Goal: Information Seeking & Learning: Learn about a topic

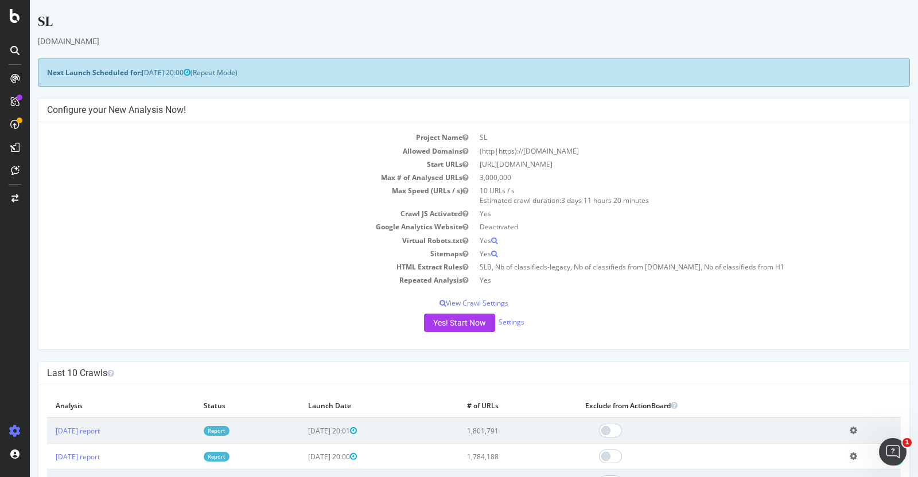
scroll to position [166, 0]
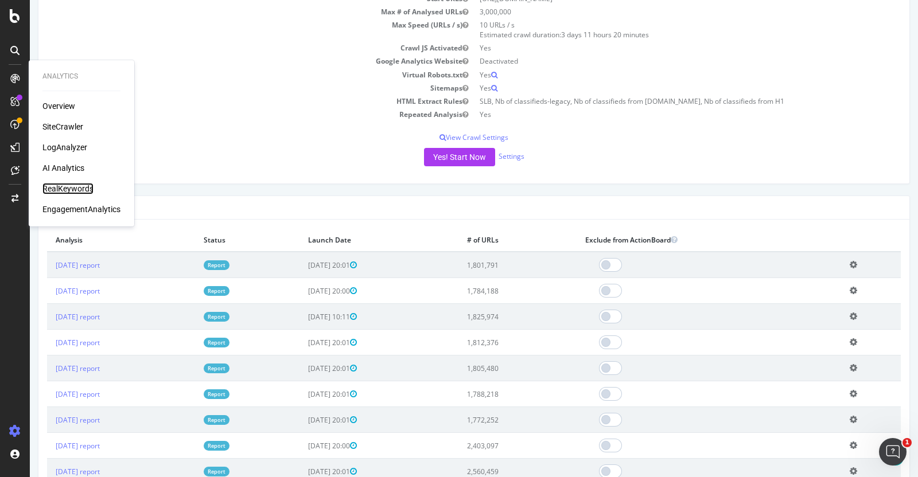
click at [70, 188] on div "RealKeywords" at bounding box center [67, 188] width 51 height 11
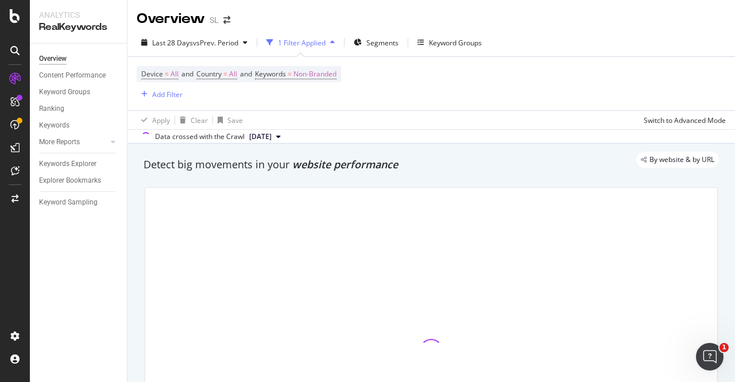
drag, startPoint x: 720, startPoint y: 1, endPoint x: 446, endPoint y: 12, distance: 273.9
click at [446, 12] on div "Overview SL" at bounding box center [430, 14] width 607 height 29
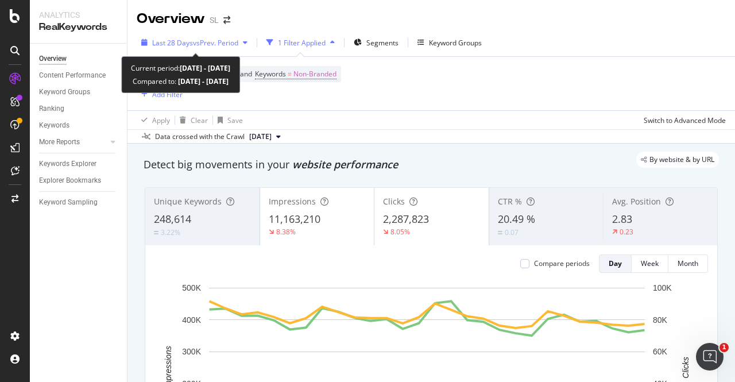
click at [231, 48] on div "Last 28 Days vs Prev. Period" at bounding box center [194, 42] width 115 height 17
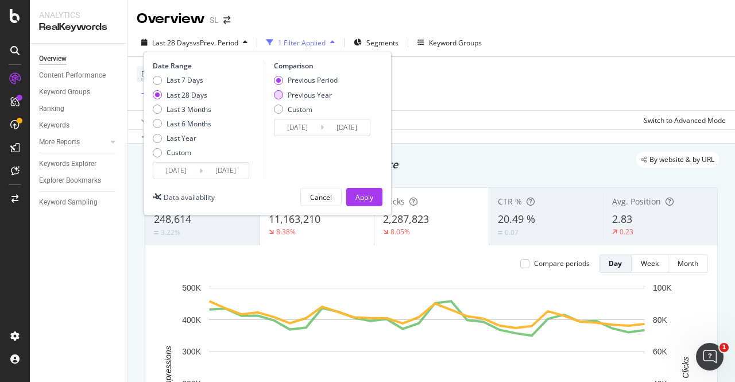
click at [302, 96] on div "Previous Year" at bounding box center [310, 95] width 44 height 10
type input "[DATE]"
click at [361, 197] on div "Apply" at bounding box center [364, 197] width 18 height 10
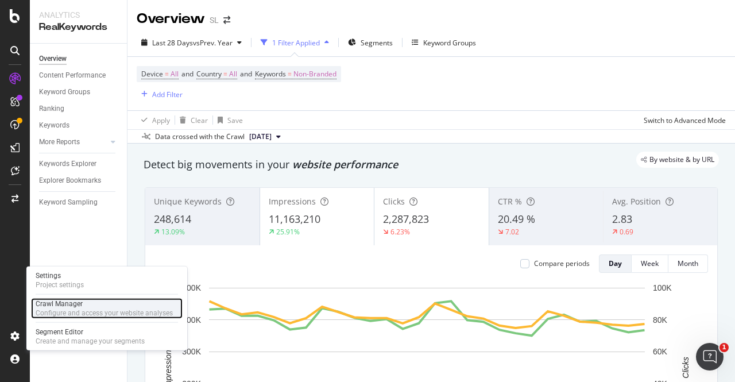
click at [86, 304] on div "Crawl Manager" at bounding box center [104, 303] width 137 height 9
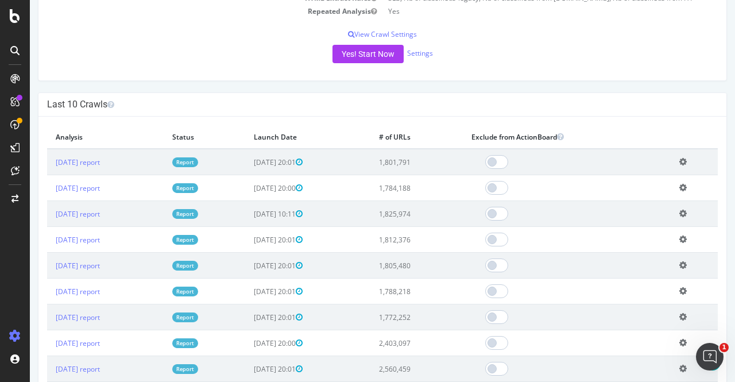
scroll to position [269, 0]
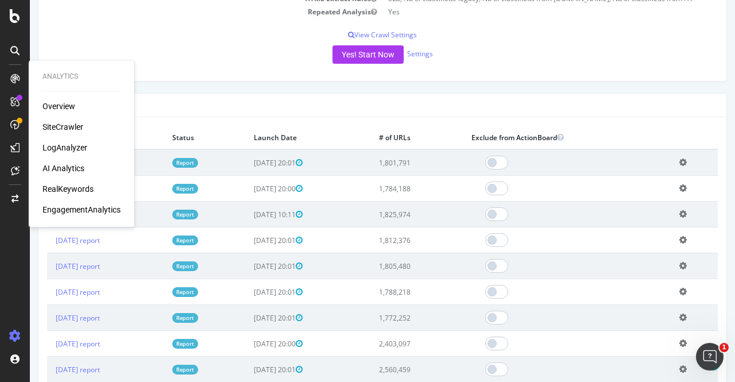
click at [240, 108] on h4 "Last 10 Crawls" at bounding box center [382, 104] width 670 height 11
click at [195, 138] on th "Status" at bounding box center [204, 138] width 81 height 24
click at [553, 95] on div "Last 10 Crawls" at bounding box center [381, 106] width 687 height 24
click at [63, 124] on div "SiteCrawler" at bounding box center [62, 126] width 41 height 11
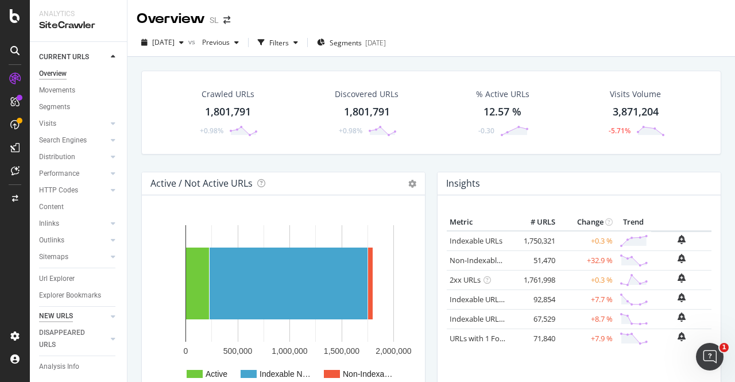
click at [63, 313] on div "NEW URLS" at bounding box center [56, 316] width 34 height 12
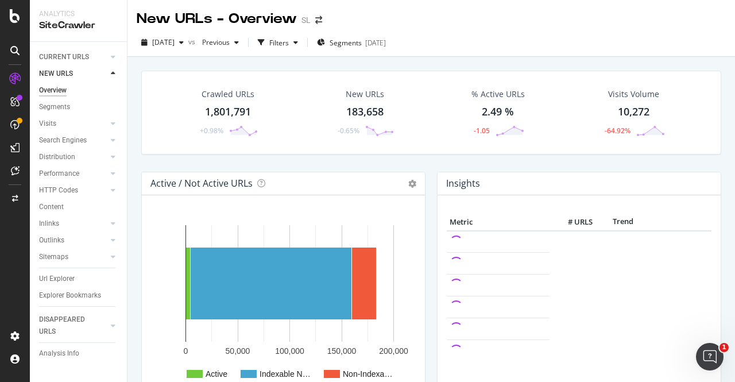
click at [431, 246] on div "Insights Metric # URLS Trend" at bounding box center [579, 293] width 296 height 242
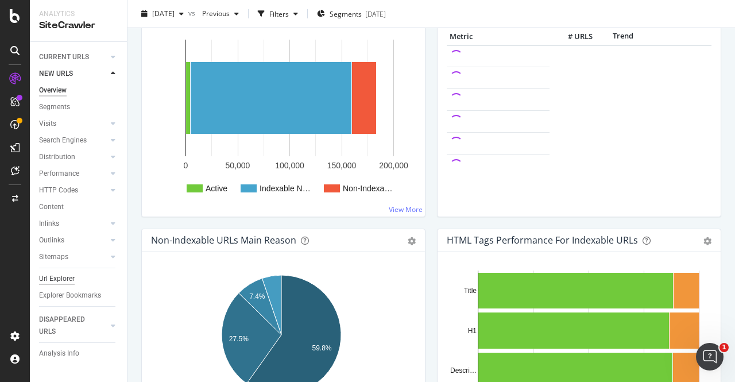
click at [58, 280] on div "Url Explorer" at bounding box center [57, 279] width 36 height 12
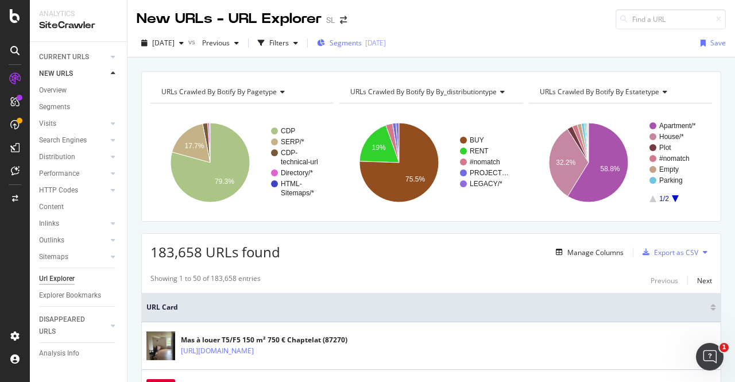
click at [359, 47] on span "Segments" at bounding box center [345, 43] width 32 height 10
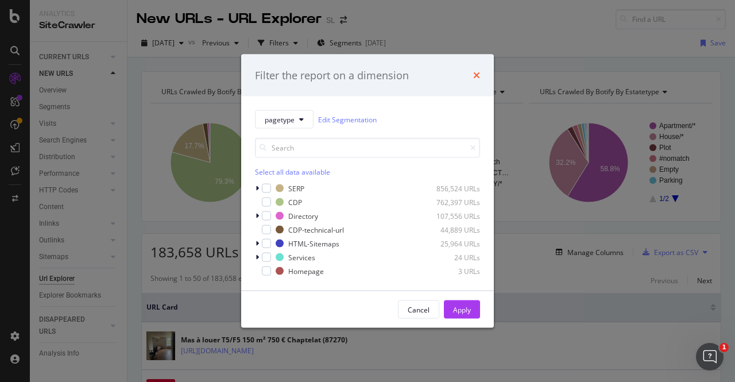
click at [478, 73] on icon "times" at bounding box center [476, 75] width 7 height 9
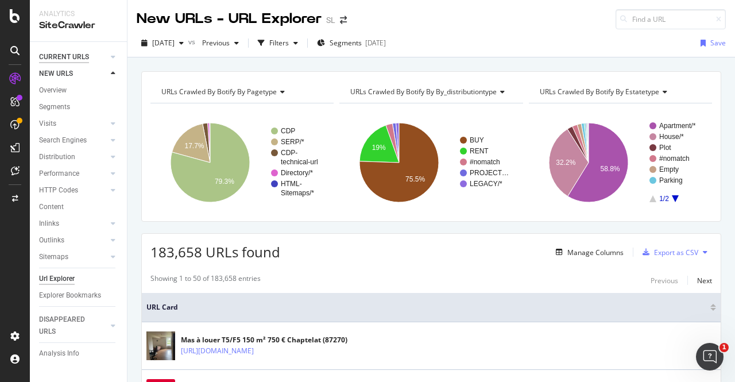
click at [58, 56] on div "CURRENT URLS" at bounding box center [64, 57] width 50 height 12
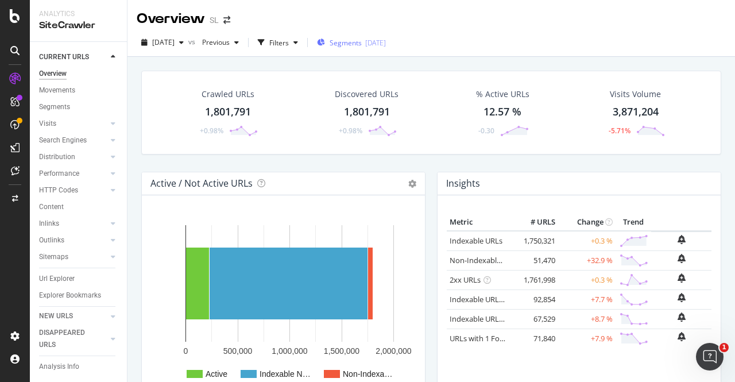
click at [357, 43] on span "Segments" at bounding box center [345, 43] width 32 height 10
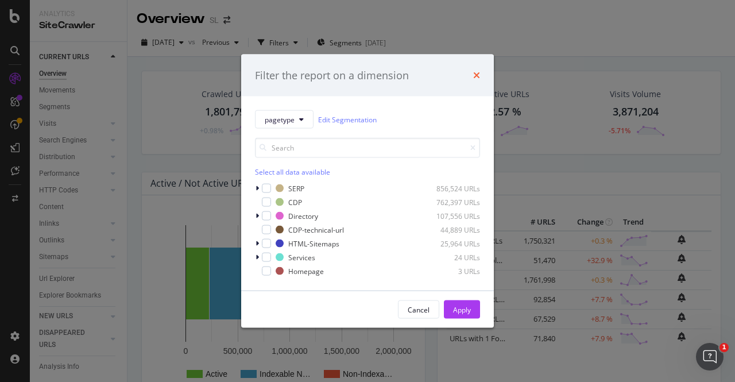
click at [479, 75] on icon "times" at bounding box center [476, 75] width 7 height 9
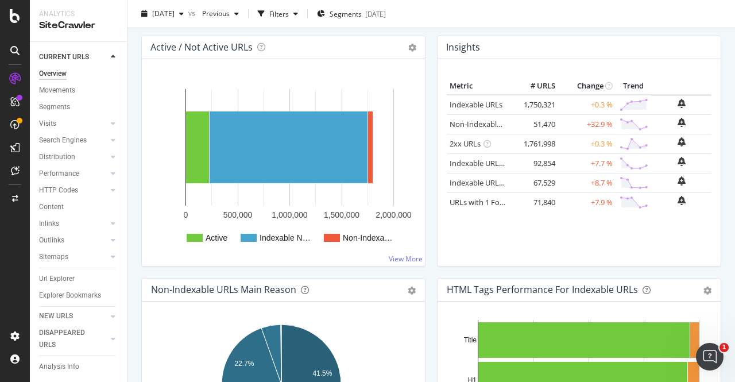
scroll to position [136, 0]
click at [50, 314] on div "NEW URLS" at bounding box center [56, 316] width 34 height 12
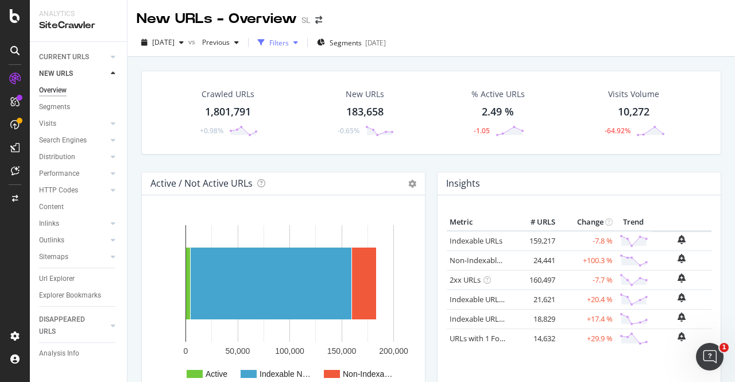
click at [289, 38] on div "Filters" at bounding box center [279, 43] width 20 height 10
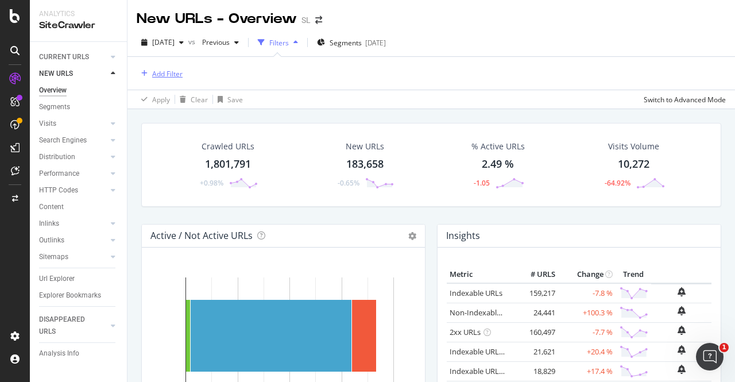
click at [169, 72] on div "Add Filter" at bounding box center [167, 74] width 30 height 10
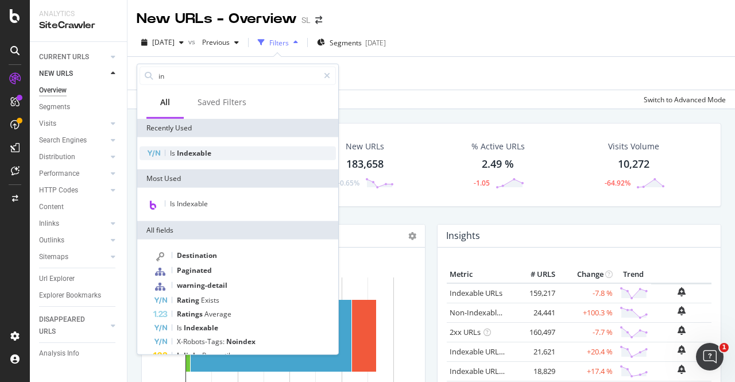
type input "in"
click at [190, 148] on span "Indexable" at bounding box center [194, 153] width 34 height 10
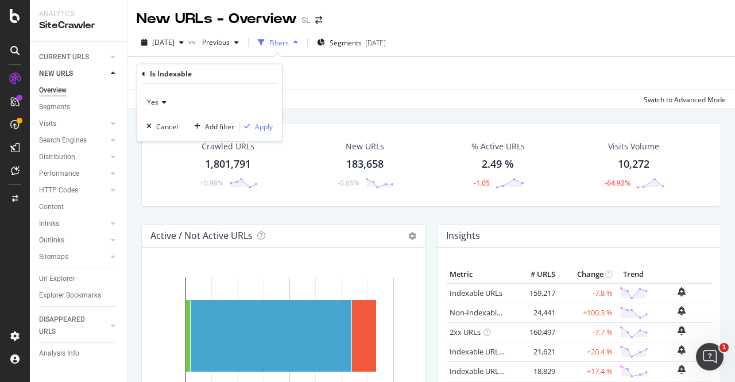
click at [150, 102] on span "Yes" at bounding box center [152, 102] width 11 height 10
click at [174, 143] on div "No" at bounding box center [210, 140] width 123 height 15
click at [266, 129] on div "Apply" at bounding box center [264, 126] width 18 height 10
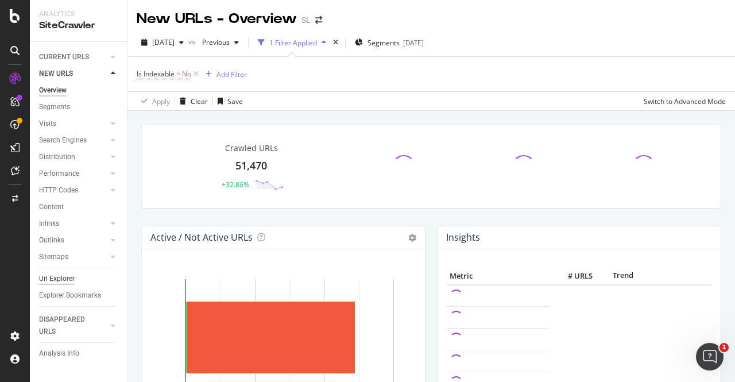
click at [53, 276] on div "Url Explorer" at bounding box center [57, 279] width 36 height 12
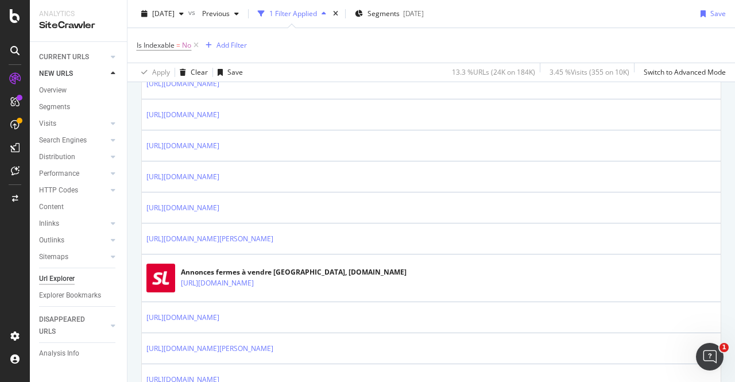
scroll to position [401, 0]
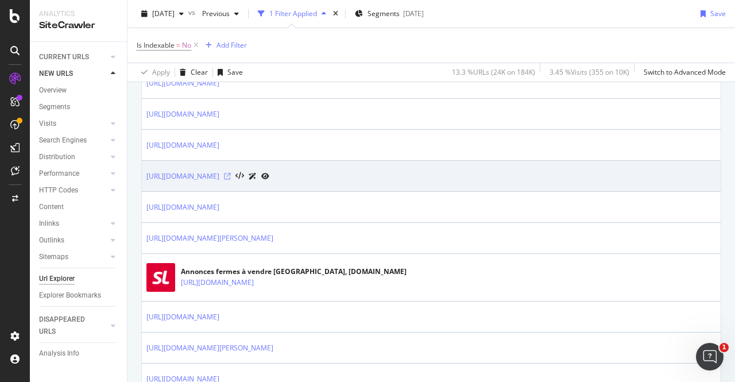
click at [231, 173] on icon at bounding box center [227, 176] width 7 height 7
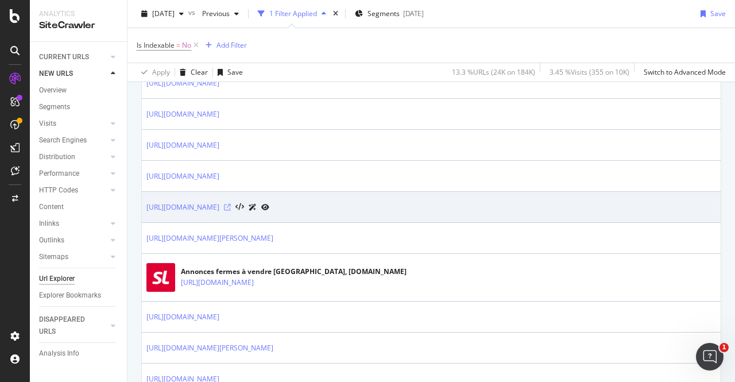
click at [231, 204] on icon at bounding box center [227, 207] width 7 height 7
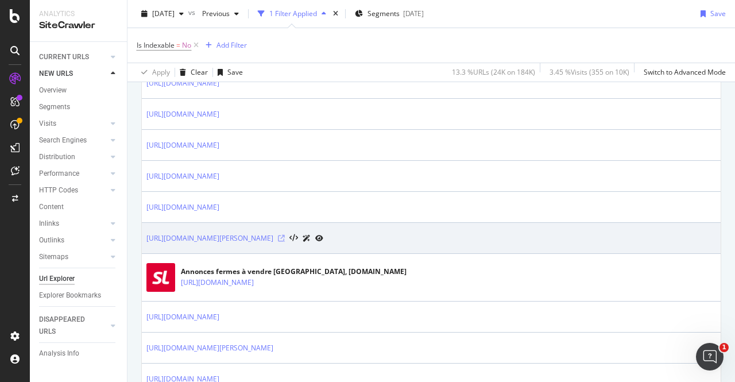
click at [285, 236] on icon at bounding box center [281, 238] width 7 height 7
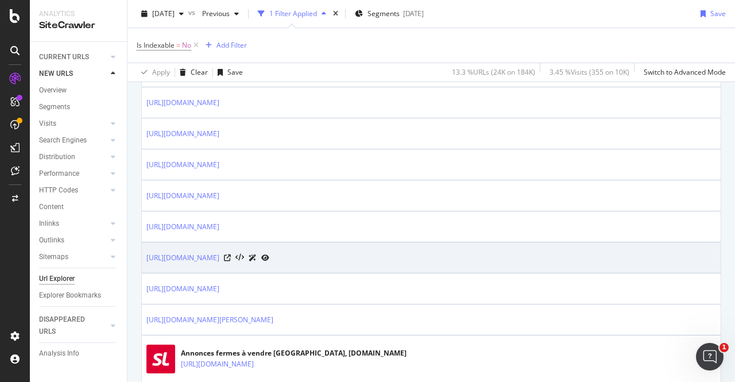
scroll to position [318, 0]
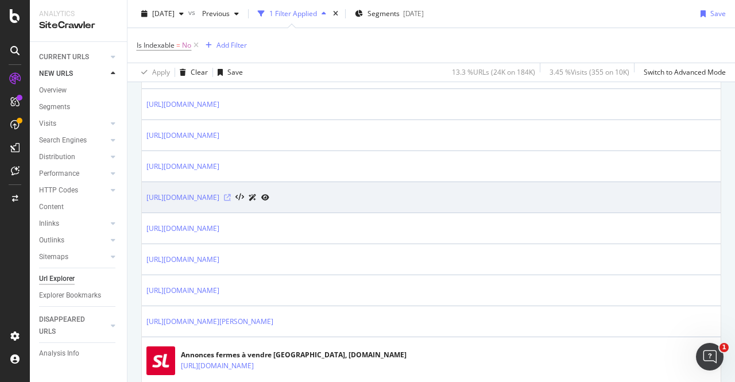
click at [231, 195] on icon at bounding box center [227, 197] width 7 height 7
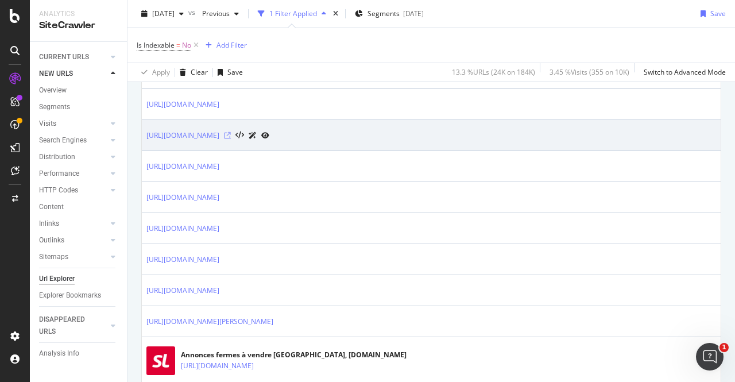
click at [231, 134] on icon at bounding box center [227, 135] width 7 height 7
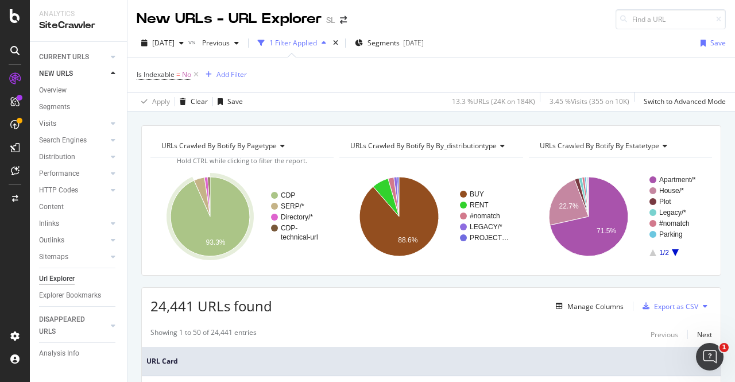
scroll to position [1, 0]
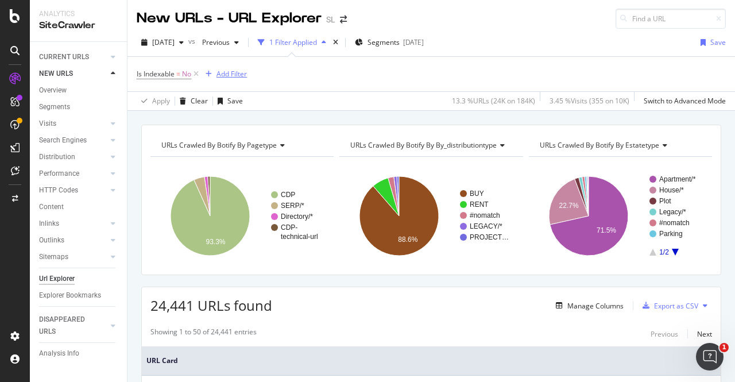
click at [219, 76] on div "Add Filter" at bounding box center [231, 74] width 30 height 10
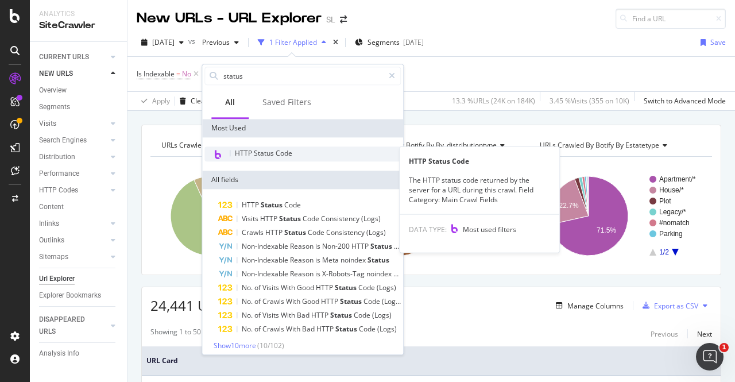
type input "status"
click at [280, 149] on span "HTTP Status Code" at bounding box center [263, 153] width 57 height 10
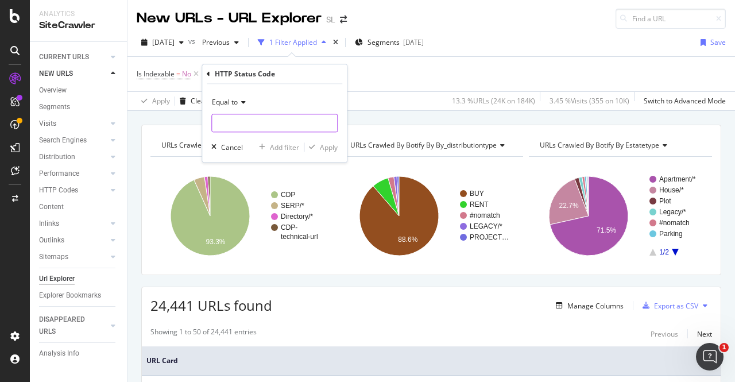
click at [236, 119] on input "number" at bounding box center [274, 123] width 126 height 18
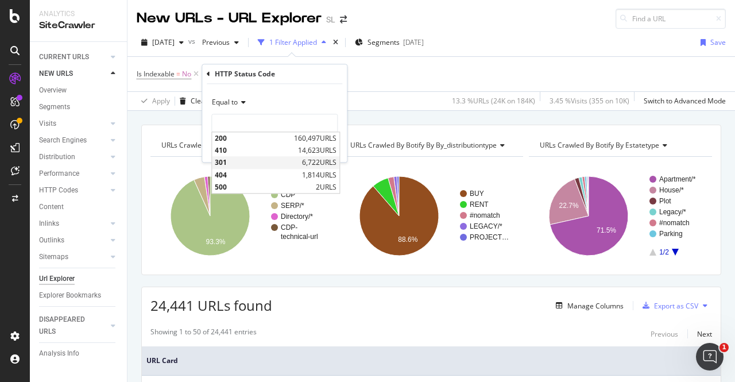
click at [224, 161] on span "301" at bounding box center [257, 163] width 84 height 10
type input "301"
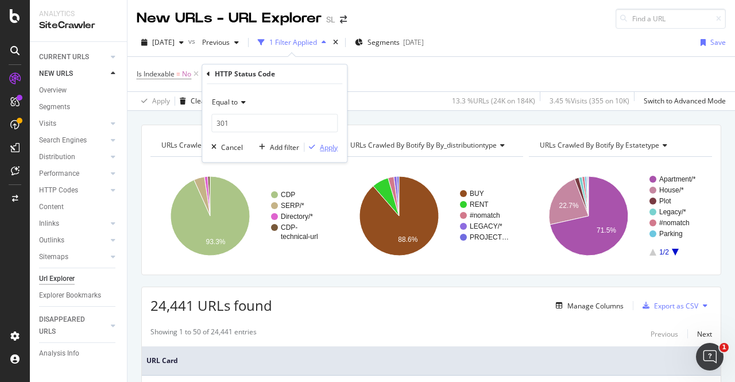
click at [320, 150] on div "Apply" at bounding box center [329, 147] width 18 height 10
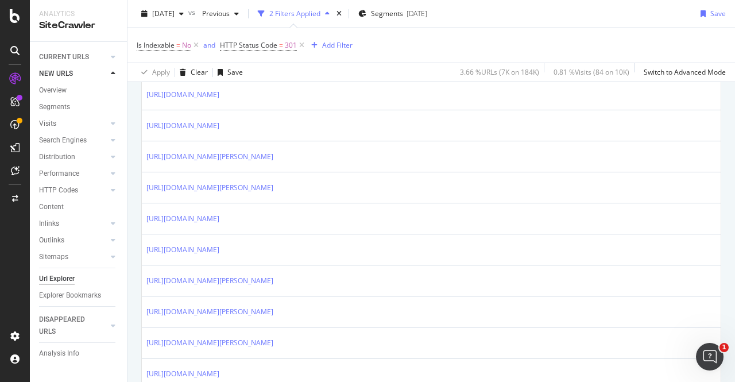
scroll to position [296, 0]
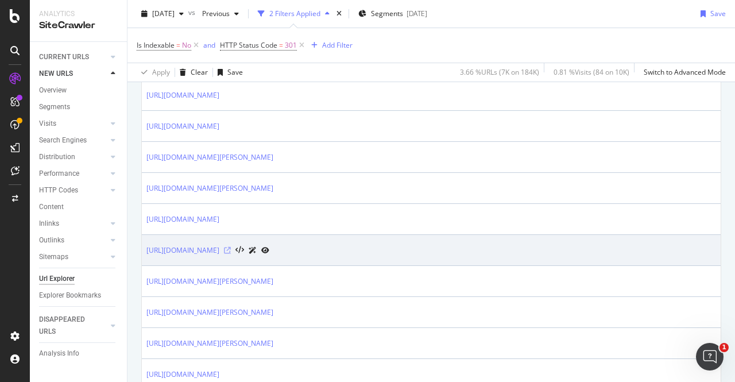
click at [231, 247] on icon at bounding box center [227, 250] width 7 height 7
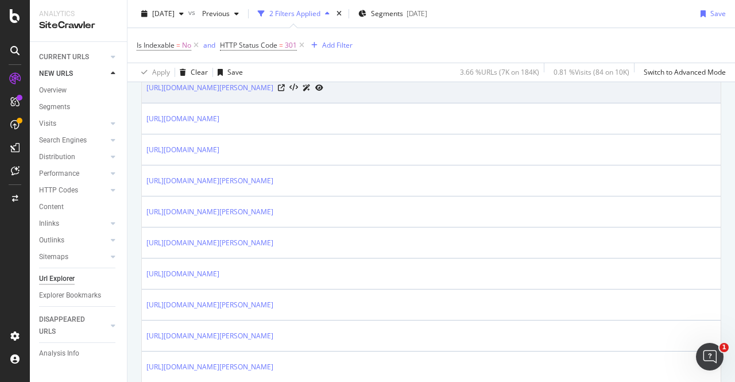
scroll to position [397, 0]
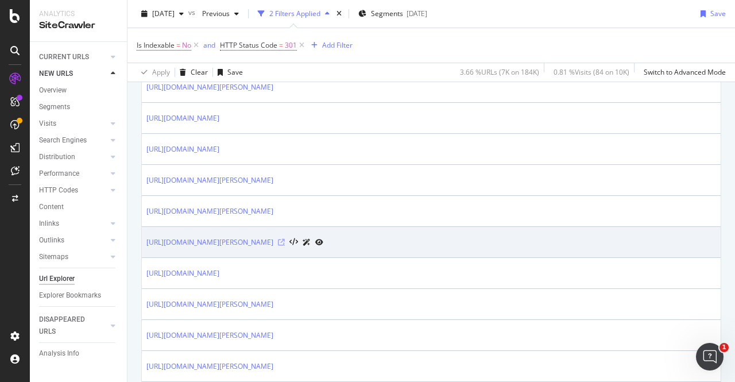
click at [285, 241] on icon at bounding box center [281, 242] width 7 height 7
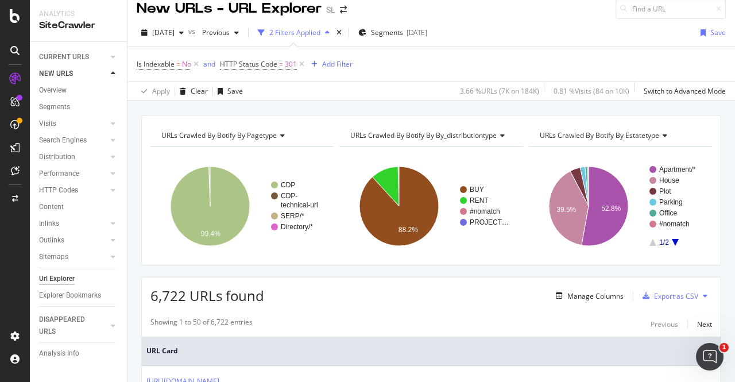
scroll to position [0, 0]
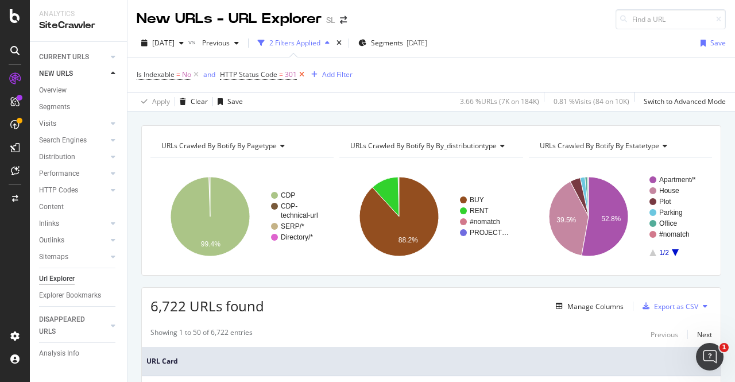
click at [302, 75] on icon at bounding box center [302, 74] width 10 height 11
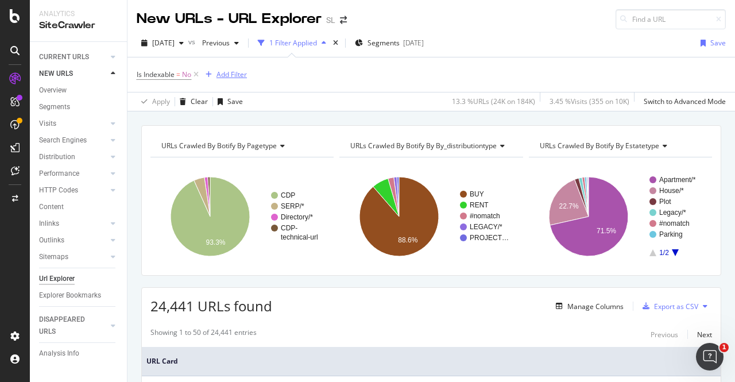
click at [223, 74] on div "Add Filter" at bounding box center [231, 74] width 30 height 10
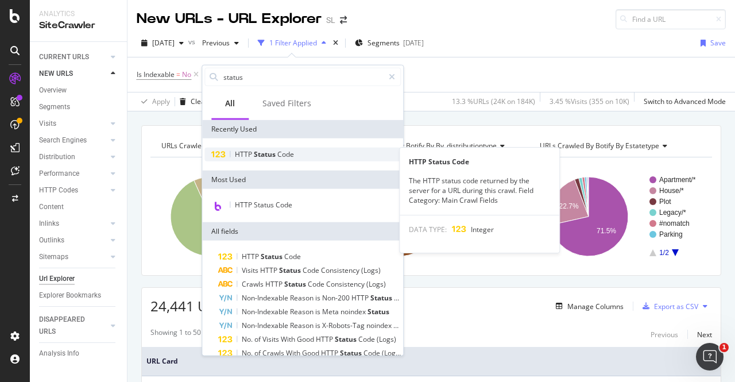
click at [262, 155] on span "Status" at bounding box center [266, 154] width 24 height 10
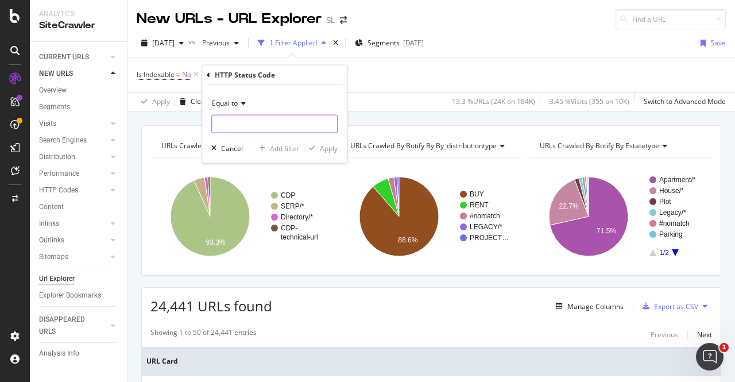
click at [236, 122] on input "number" at bounding box center [274, 124] width 126 height 18
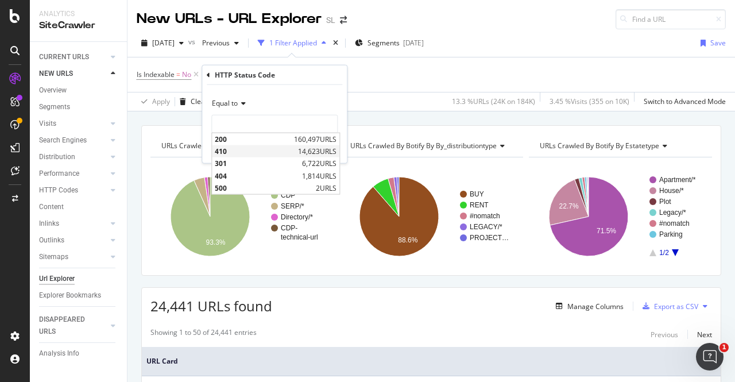
click at [225, 150] on span "410" at bounding box center [255, 151] width 80 height 10
type input "410"
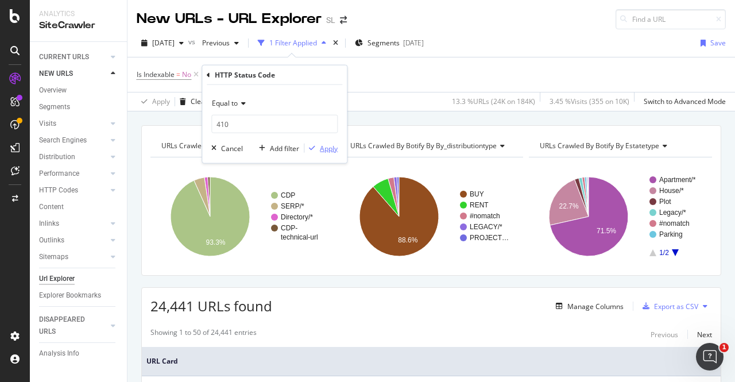
click at [321, 146] on div "Apply" at bounding box center [329, 148] width 18 height 10
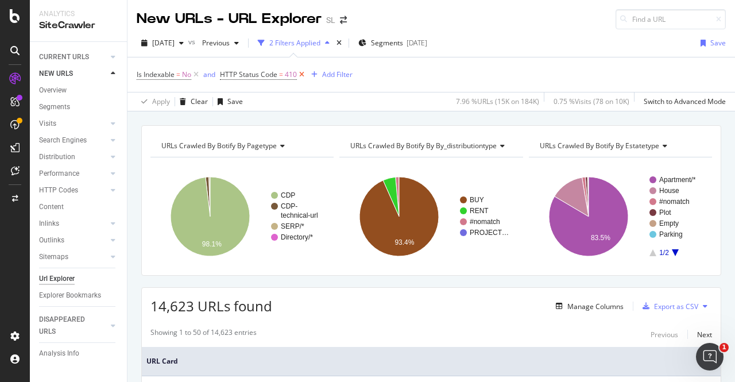
click at [301, 75] on icon at bounding box center [302, 74] width 10 height 11
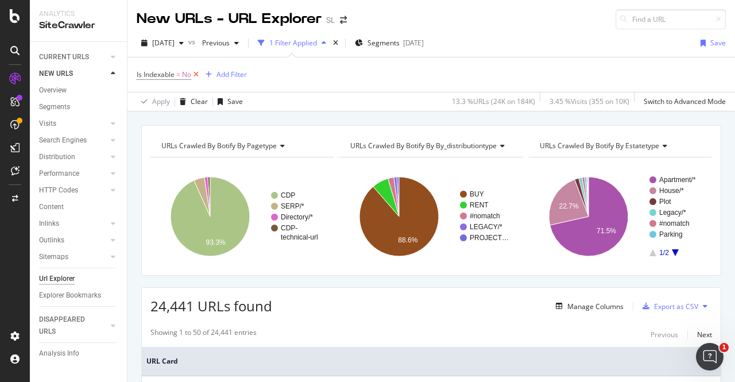
click at [199, 75] on icon at bounding box center [196, 74] width 10 height 11
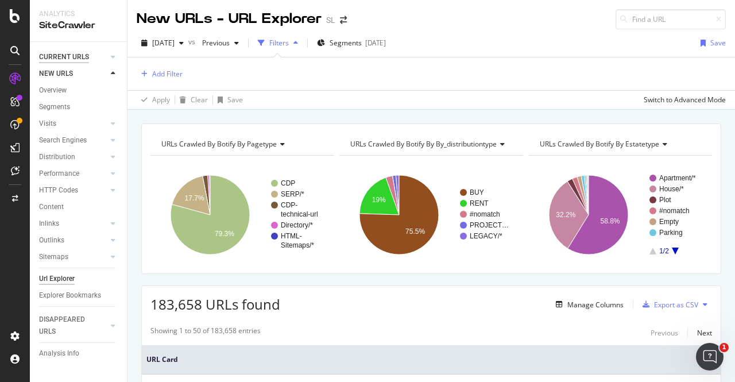
click at [56, 56] on div "CURRENT URLS" at bounding box center [64, 57] width 50 height 12
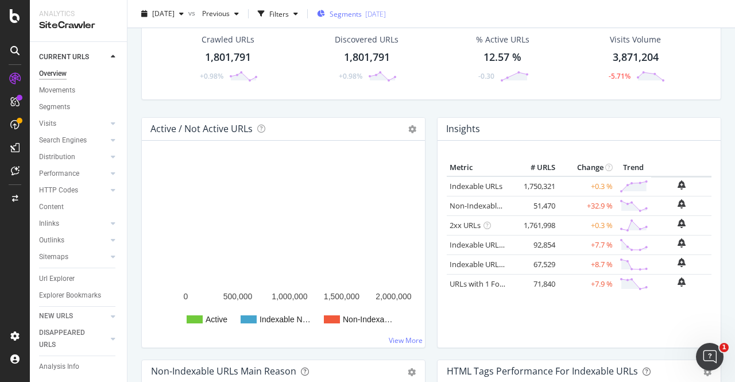
scroll to position [76, 0]
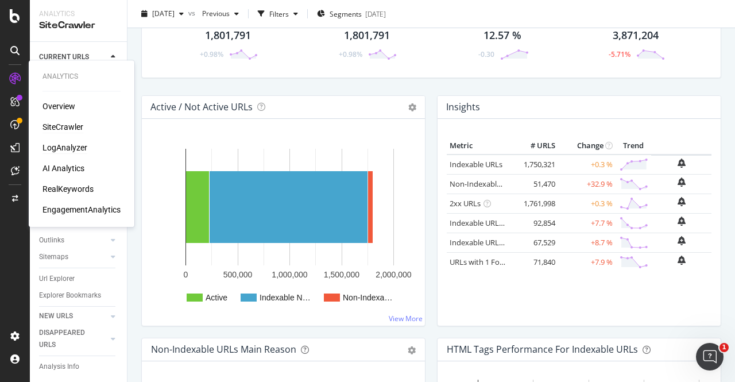
click at [64, 145] on div "LogAnalyzer" at bounding box center [64, 147] width 45 height 11
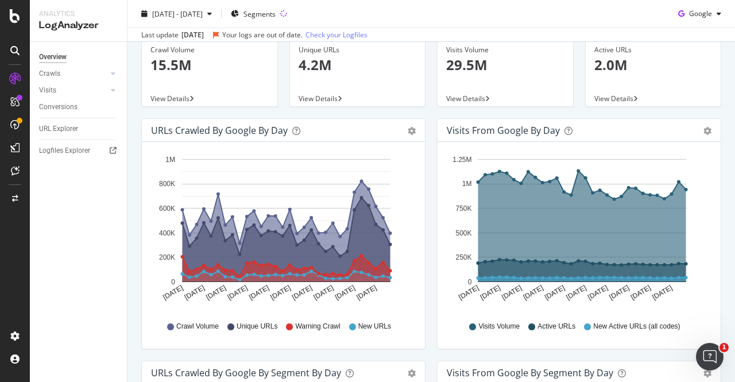
scroll to position [72, 0]
click at [54, 77] on div "Crawls" at bounding box center [49, 74] width 21 height 12
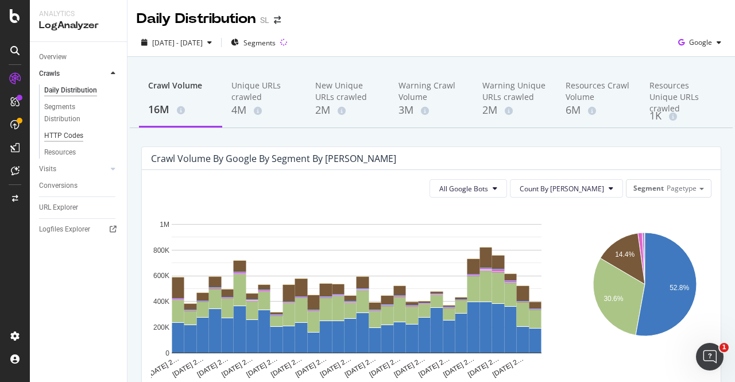
click at [79, 131] on div "HTTP Codes" at bounding box center [63, 136] width 39 height 12
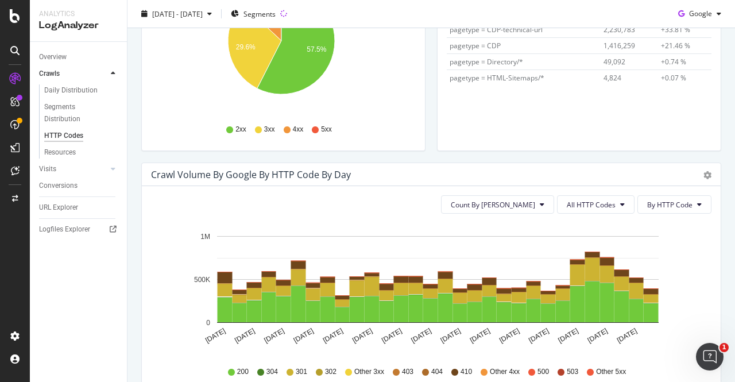
scroll to position [241, 0]
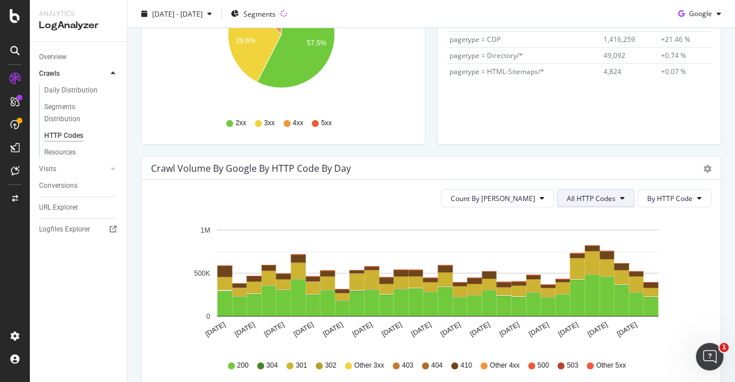
click at [576, 206] on button "All HTTP Codes" at bounding box center [595, 198] width 77 height 18
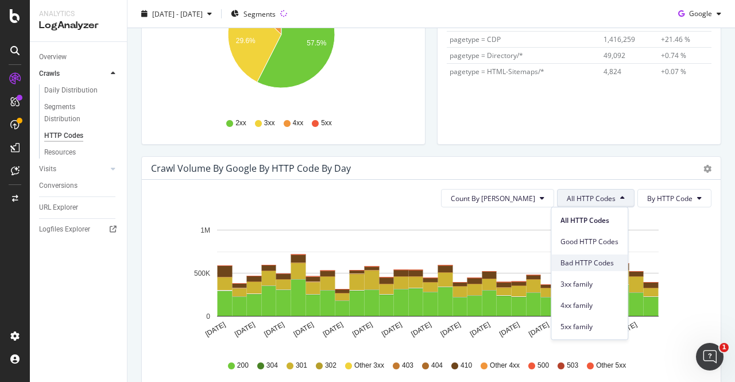
click at [575, 263] on span "Bad HTTP Codes" at bounding box center [589, 263] width 58 height 10
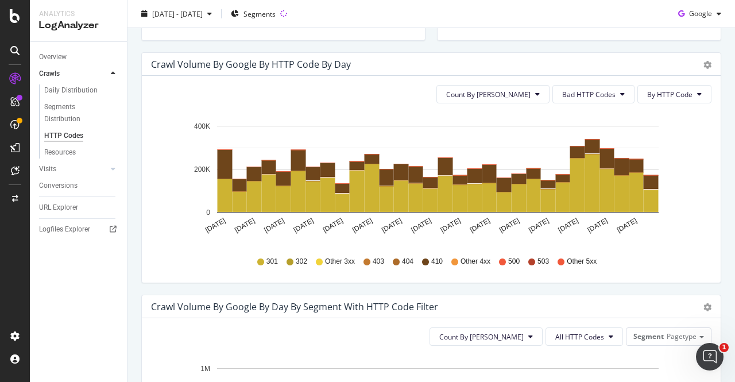
scroll to position [345, 0]
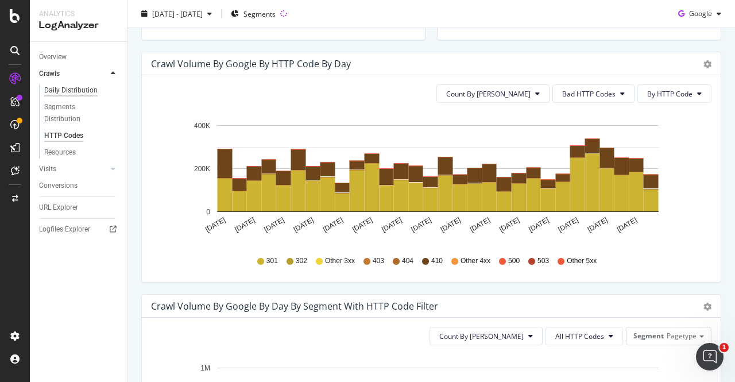
click at [59, 86] on div "Daily Distribution" at bounding box center [70, 90] width 53 height 12
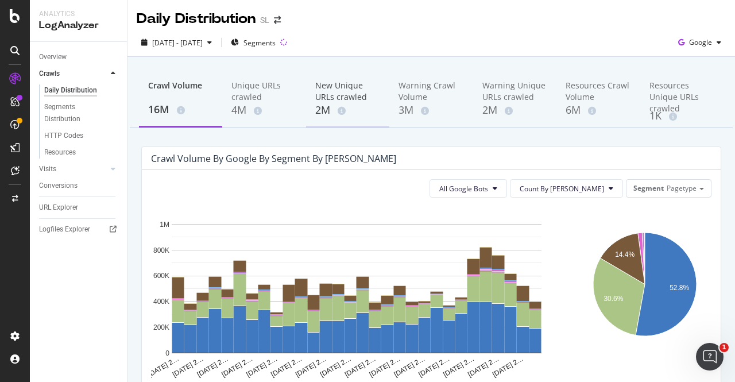
click at [348, 102] on div "New Unique URLs crawled" at bounding box center [347, 91] width 65 height 23
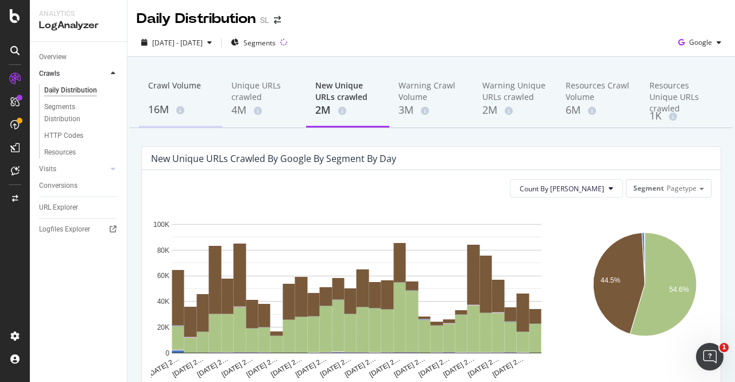
click at [165, 97] on div "Crawl Volume" at bounding box center [180, 91] width 65 height 22
